Goal: Check status: Check status

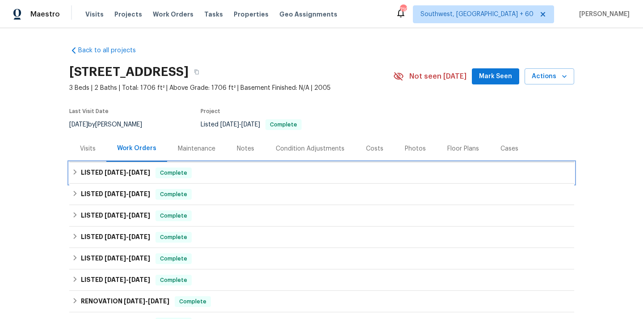
click at [78, 170] on icon at bounding box center [75, 172] width 6 height 6
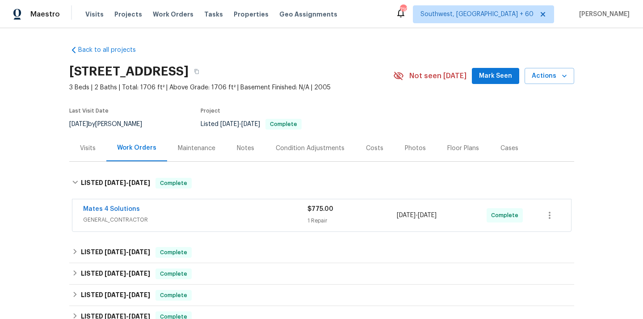
click at [123, 224] on span "GENERAL_CONTRACTOR" at bounding box center [195, 219] width 224 height 9
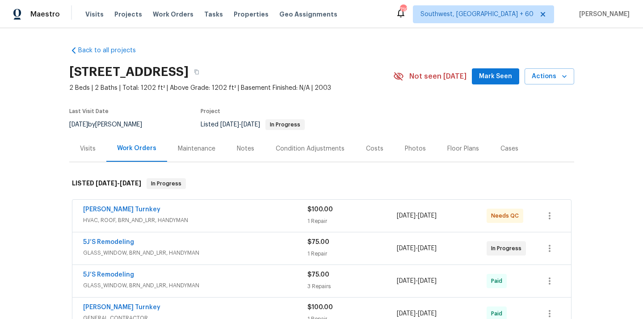
click at [90, 142] on div "Visits" at bounding box center [87, 148] width 37 height 26
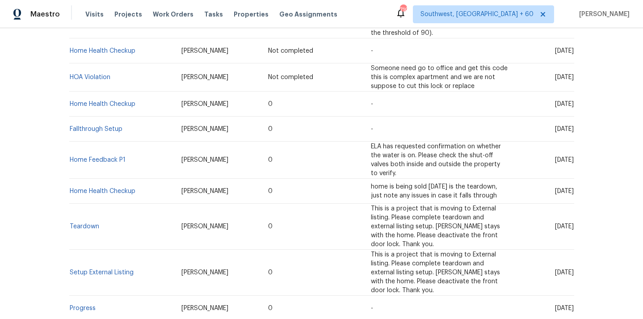
scroll to position [346, 0]
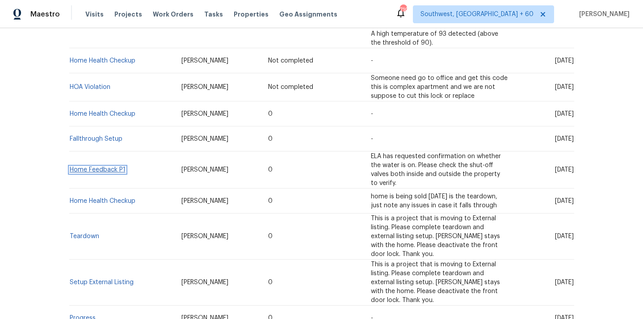
click at [106, 167] on link "Home Feedback P1" at bounding box center [98, 170] width 56 height 6
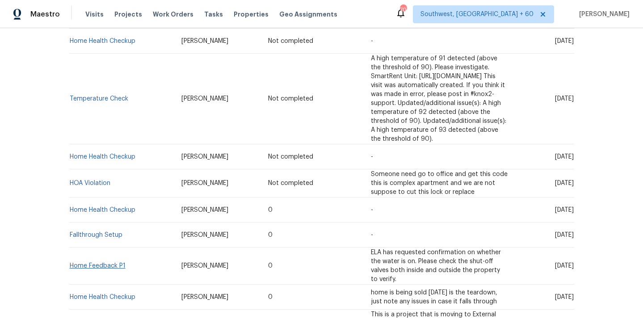
scroll to position [289, 0]
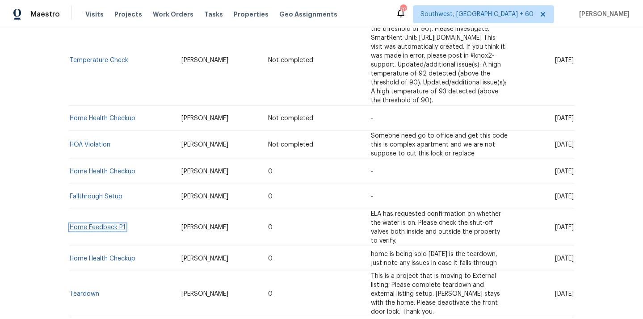
click at [119, 224] on link "Home Feedback P1" at bounding box center [98, 227] width 56 height 6
